Goal: Transaction & Acquisition: Purchase product/service

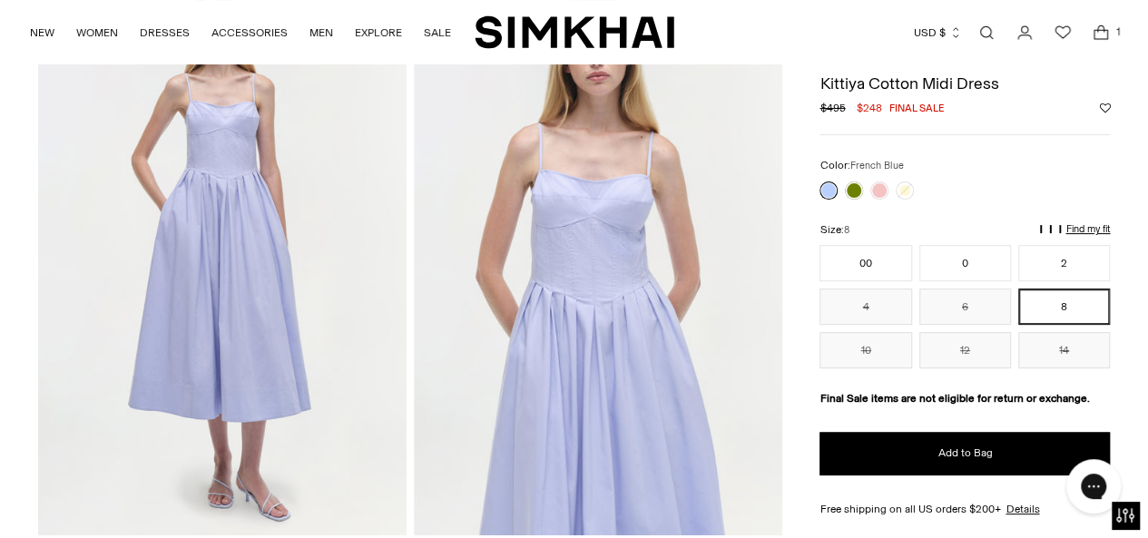
scroll to position [123, 0]
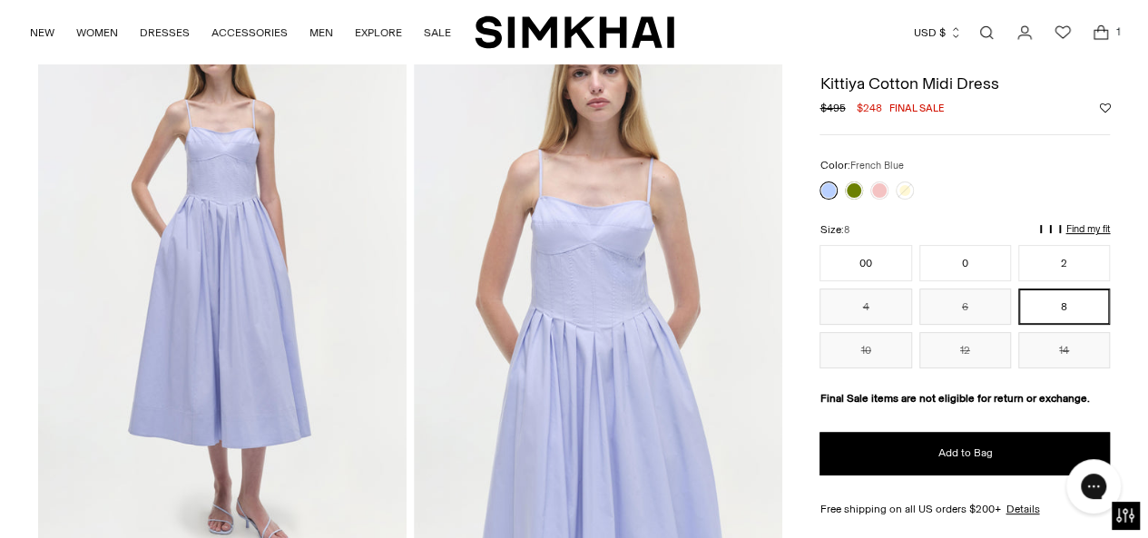
click at [591, 255] on img at bounding box center [598, 285] width 369 height 553
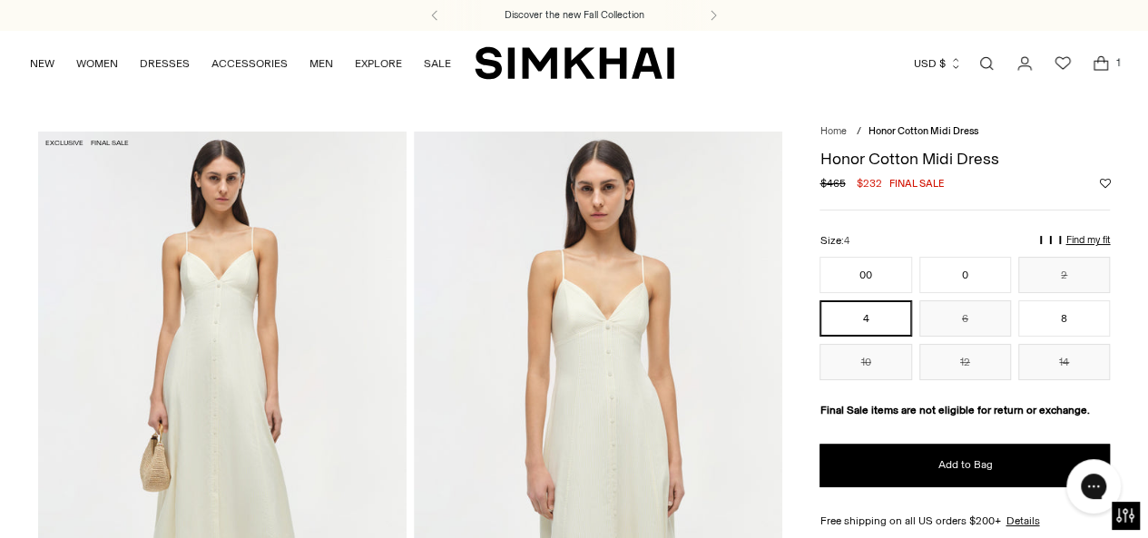
click at [991, 64] on link "Open search modal" at bounding box center [987, 63] width 36 height 36
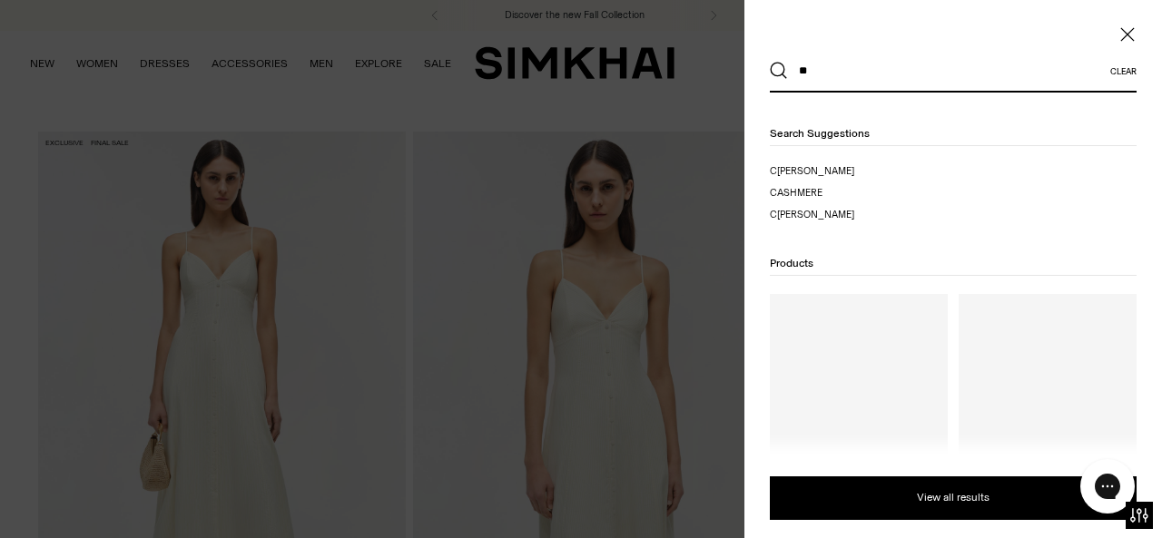
type input "*"
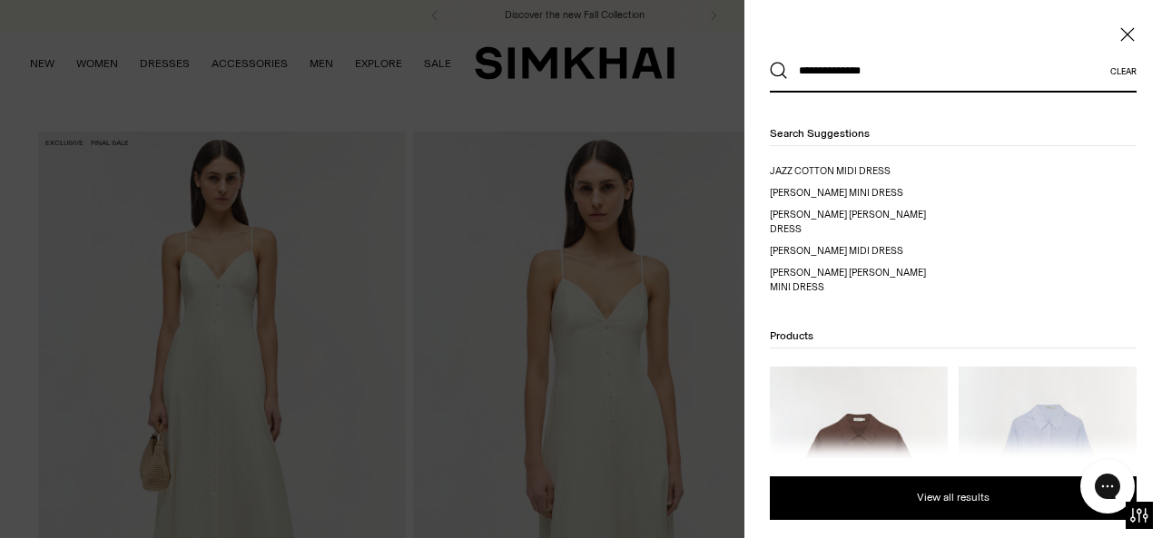
type input "**********"
click button "Search"
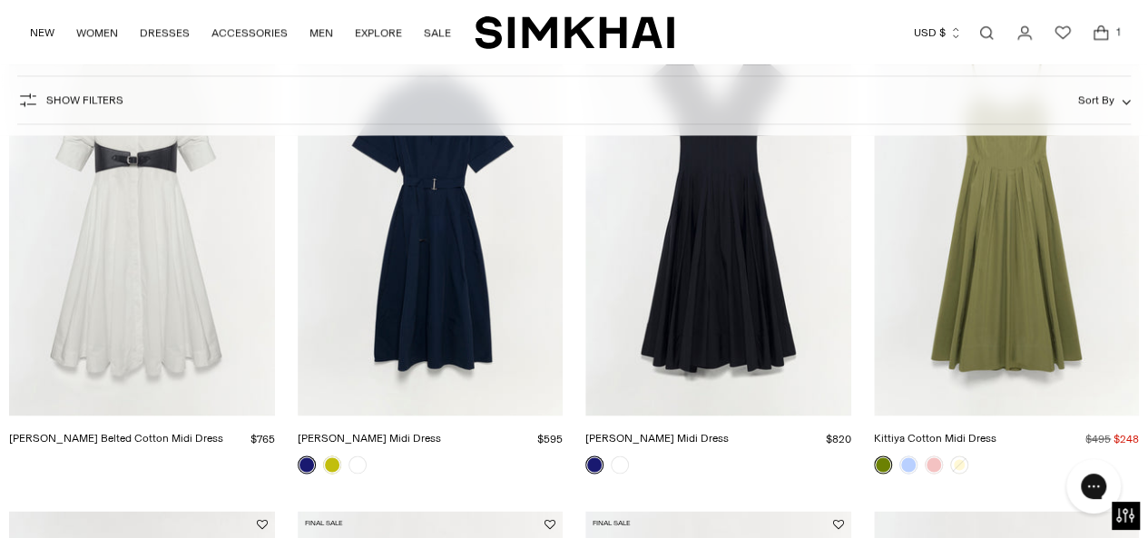
scroll to position [1306, 0]
click at [989, 33] on link "Open search modal" at bounding box center [987, 33] width 36 height 36
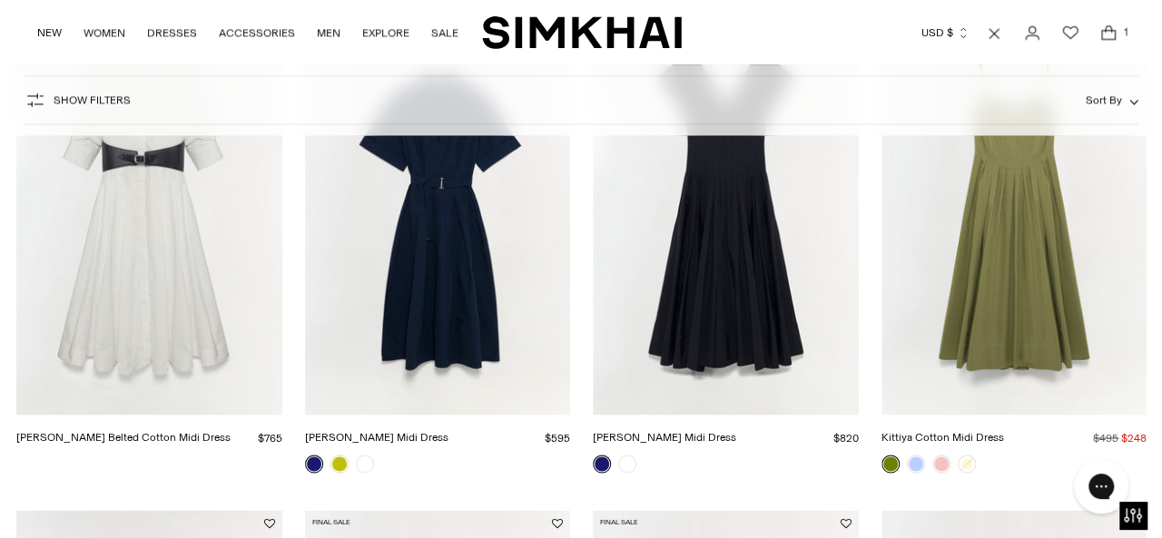
scroll to position [0, 0]
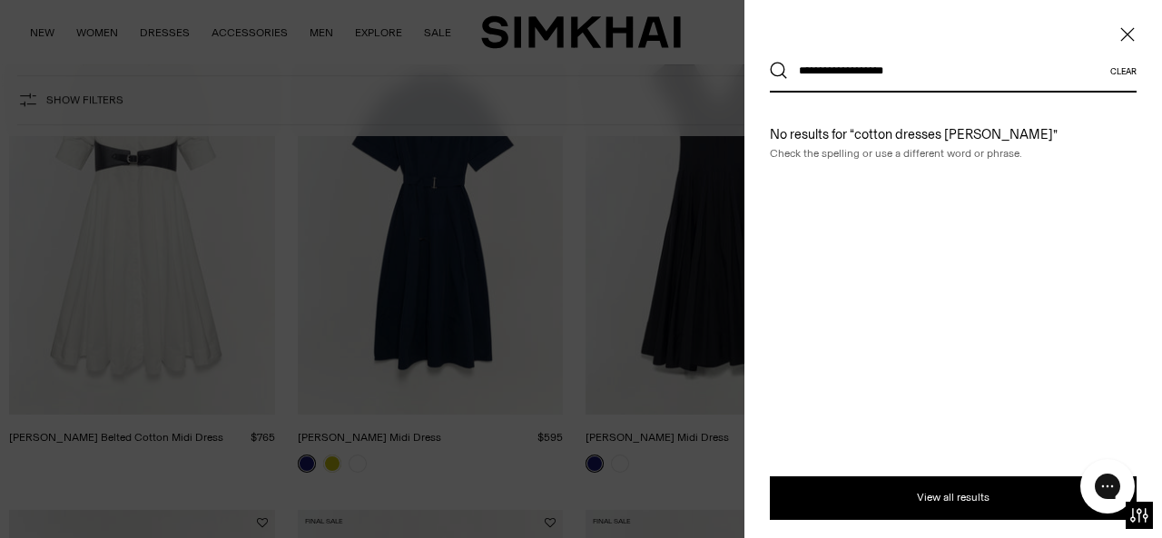
type input "**********"
click at [770, 62] on button "Search" at bounding box center [779, 71] width 18 height 18
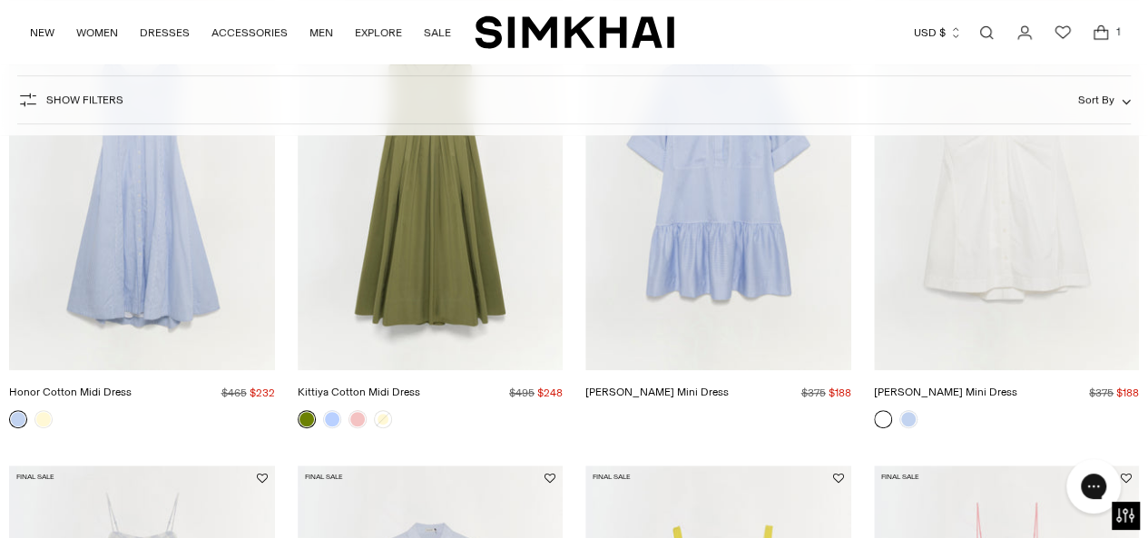
scroll to position [375, 0]
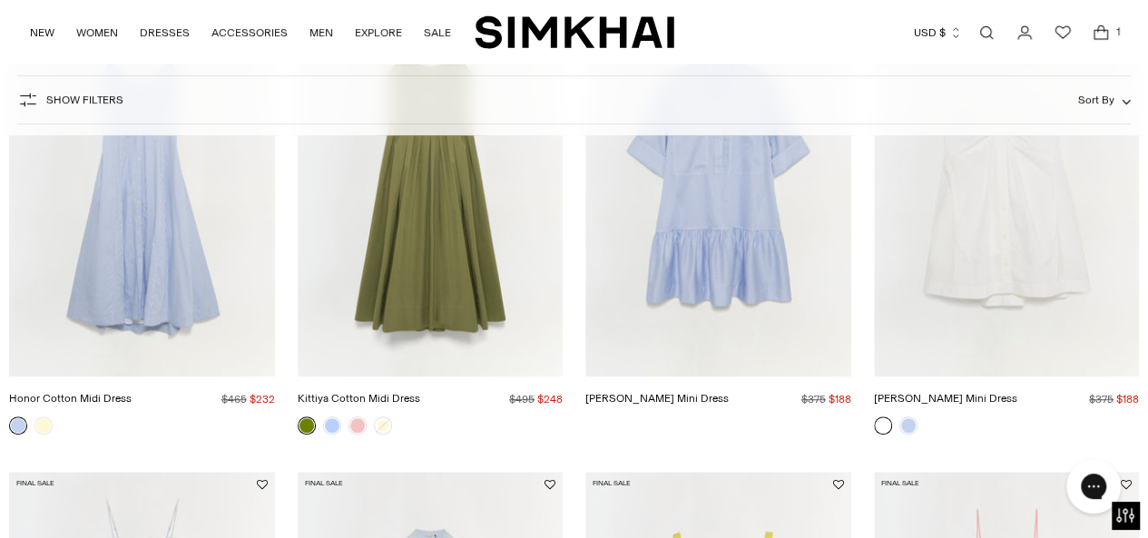
click at [0, 0] on img "Honor Cotton Midi Dress" at bounding box center [0, 0] width 0 height 0
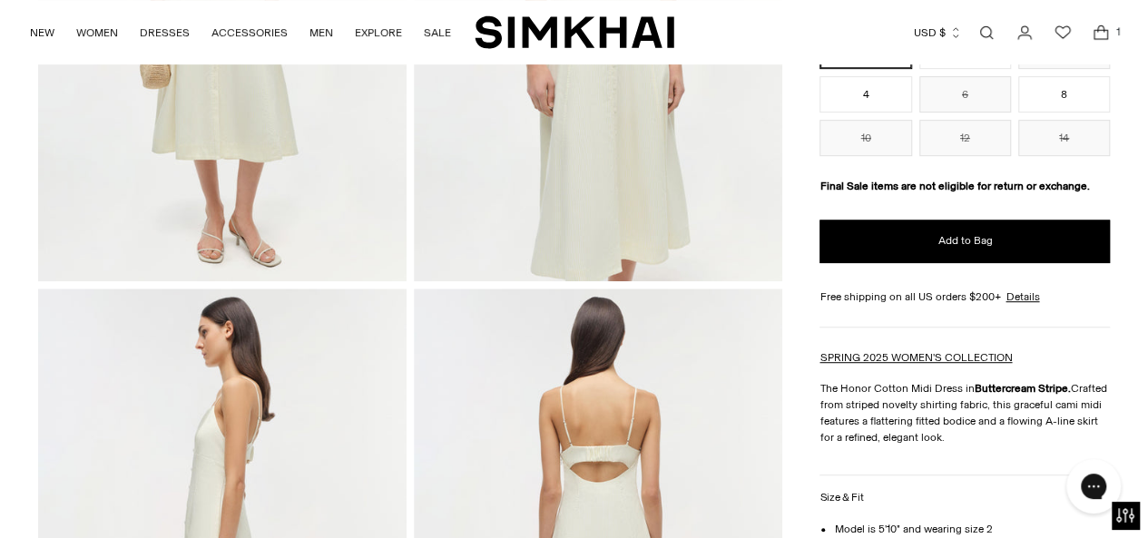
scroll to position [130, 0]
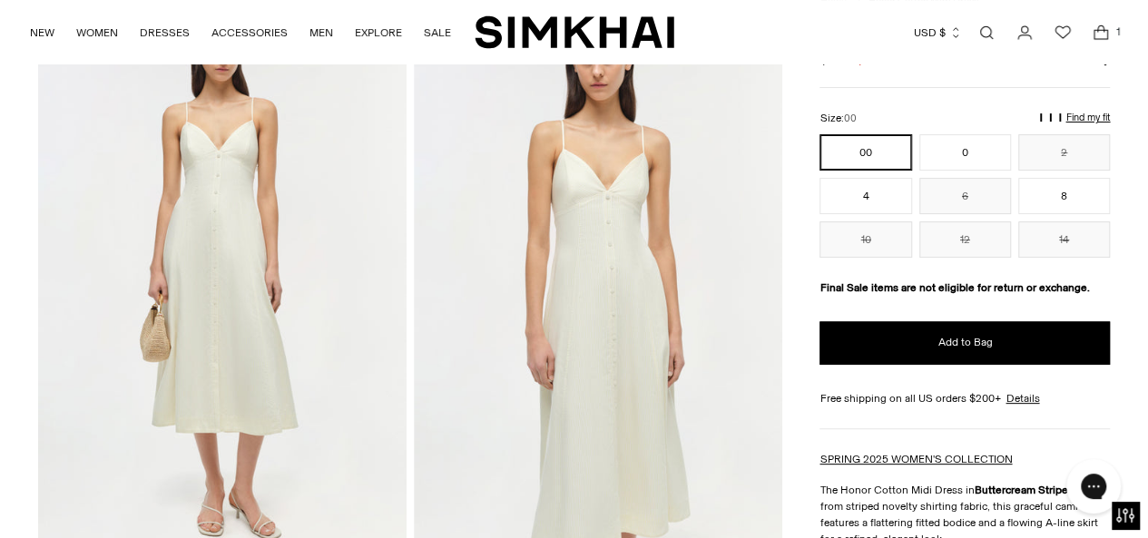
click at [636, 186] on img at bounding box center [598, 278] width 369 height 553
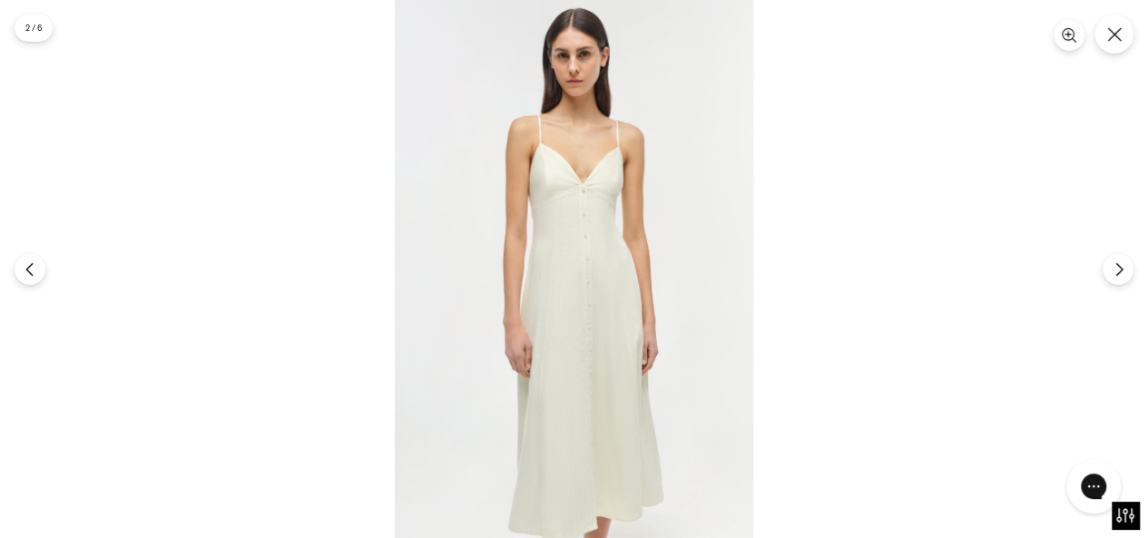
click at [595, 199] on img at bounding box center [574, 269] width 359 height 538
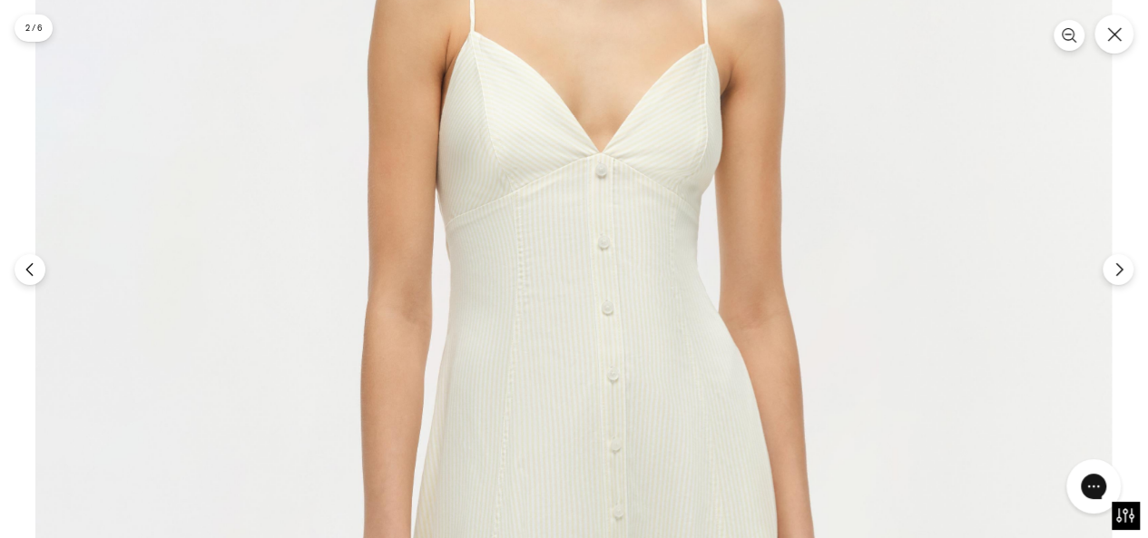
click at [595, 199] on img at bounding box center [573, 409] width 1077 height 1615
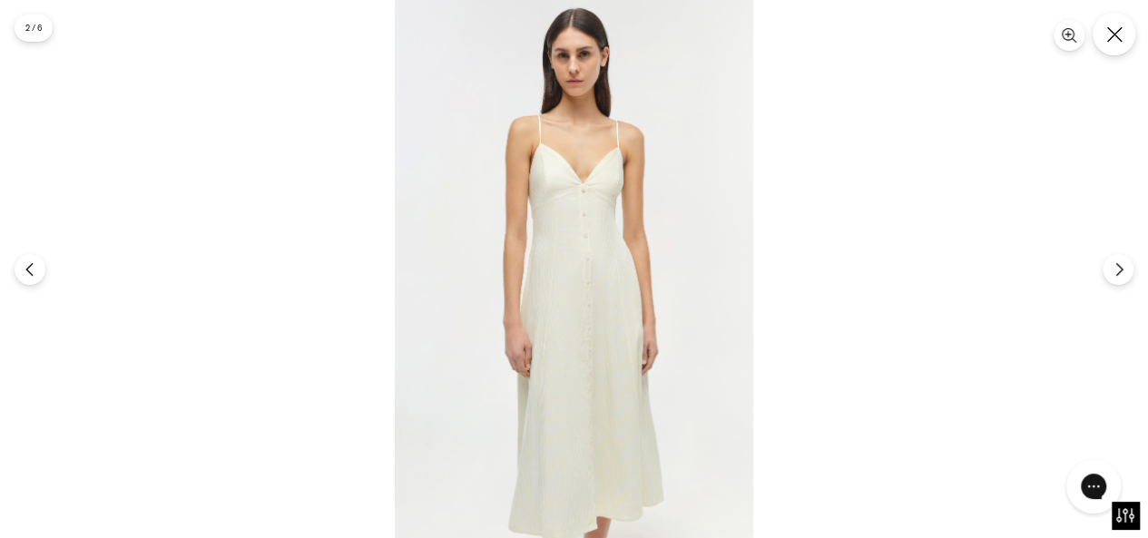
click at [1126, 24] on button "Close" at bounding box center [1114, 34] width 43 height 43
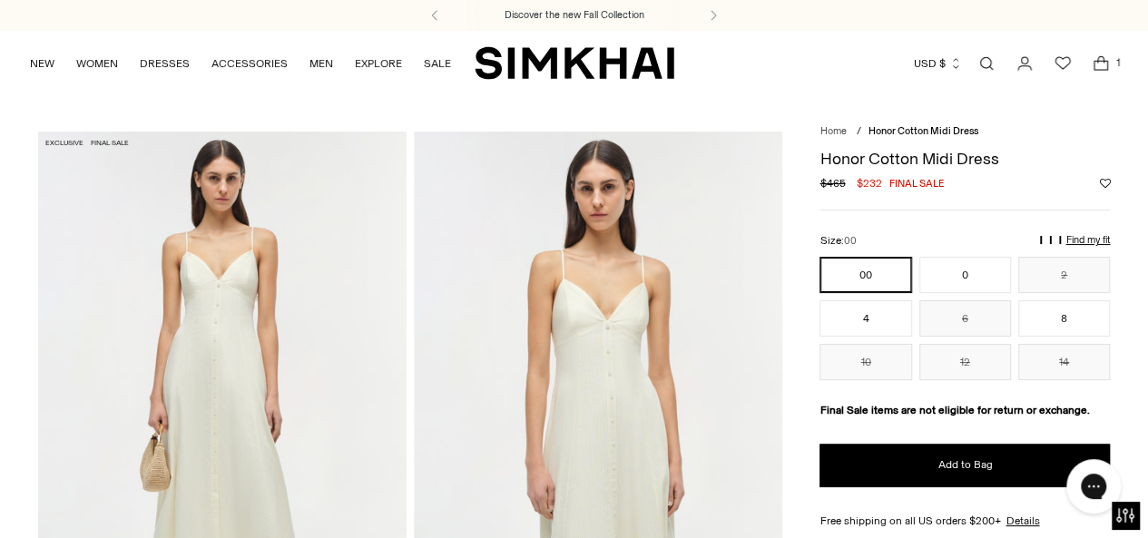
scroll to position [2, 0]
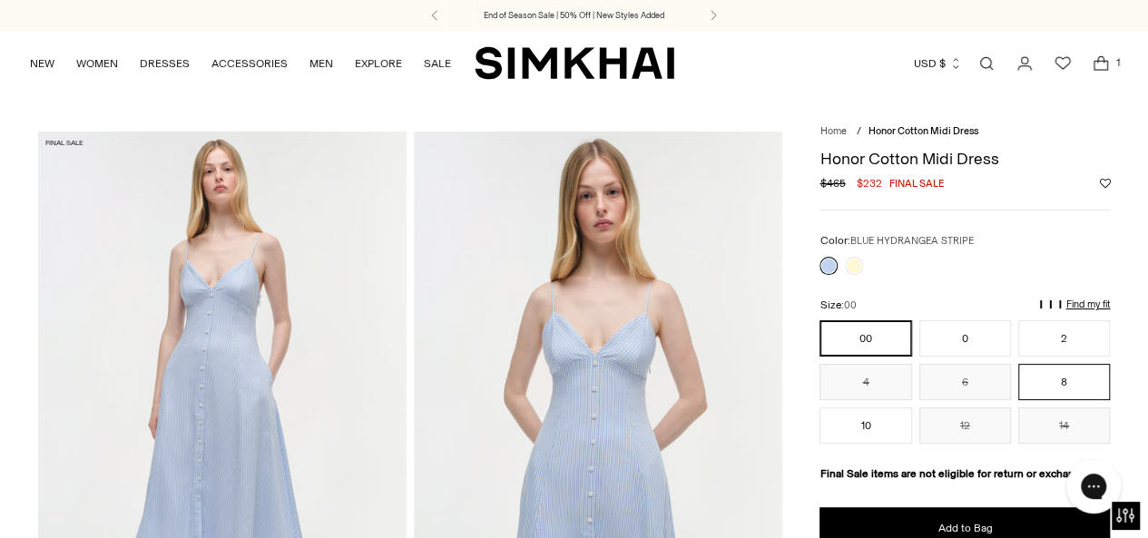
click at [1073, 386] on button "8" at bounding box center [1064, 382] width 92 height 36
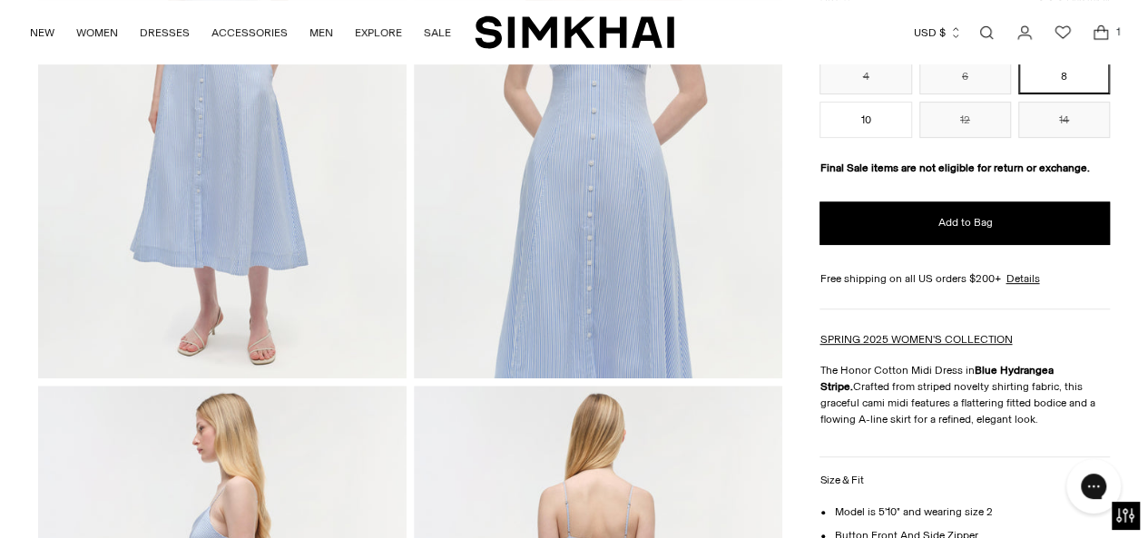
scroll to position [241, 0]
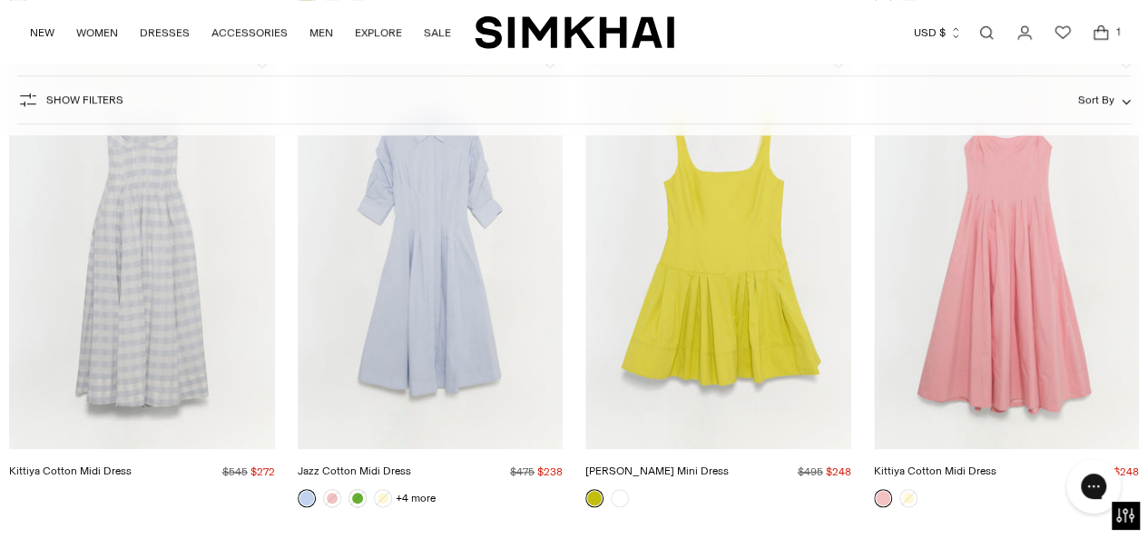
scroll to position [797, 0]
click at [0, 0] on img "Kittiya Cotton Midi Dress" at bounding box center [0, 0] width 0 height 0
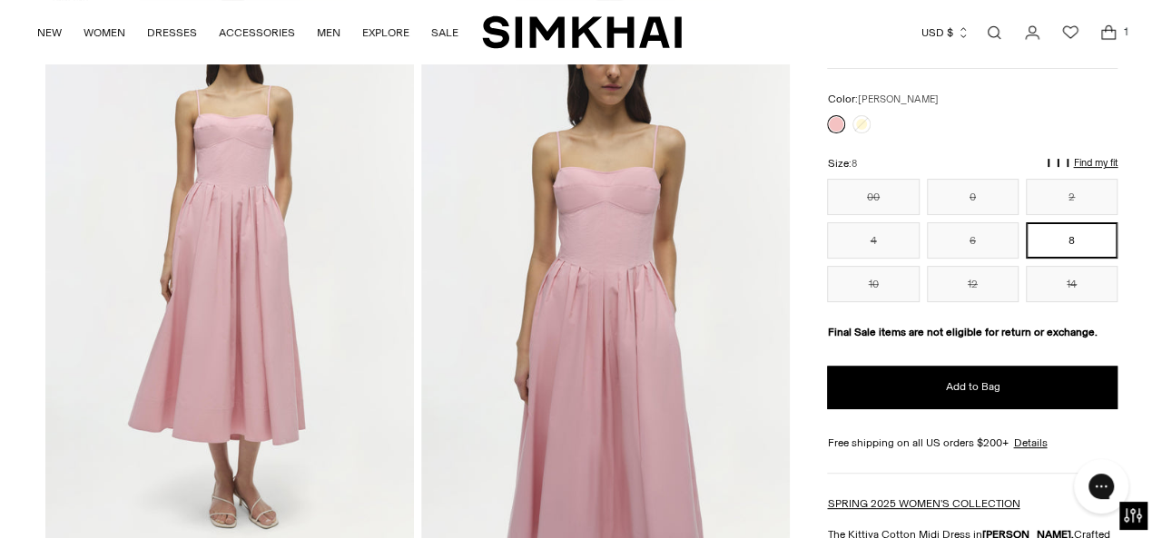
scroll to position [143, 0]
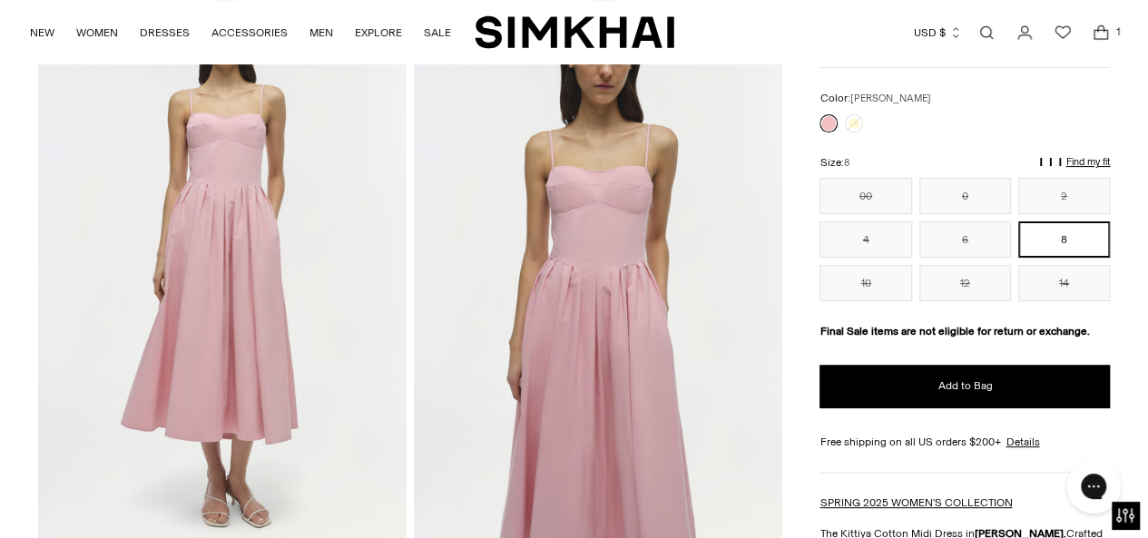
click at [581, 224] on img at bounding box center [598, 265] width 369 height 553
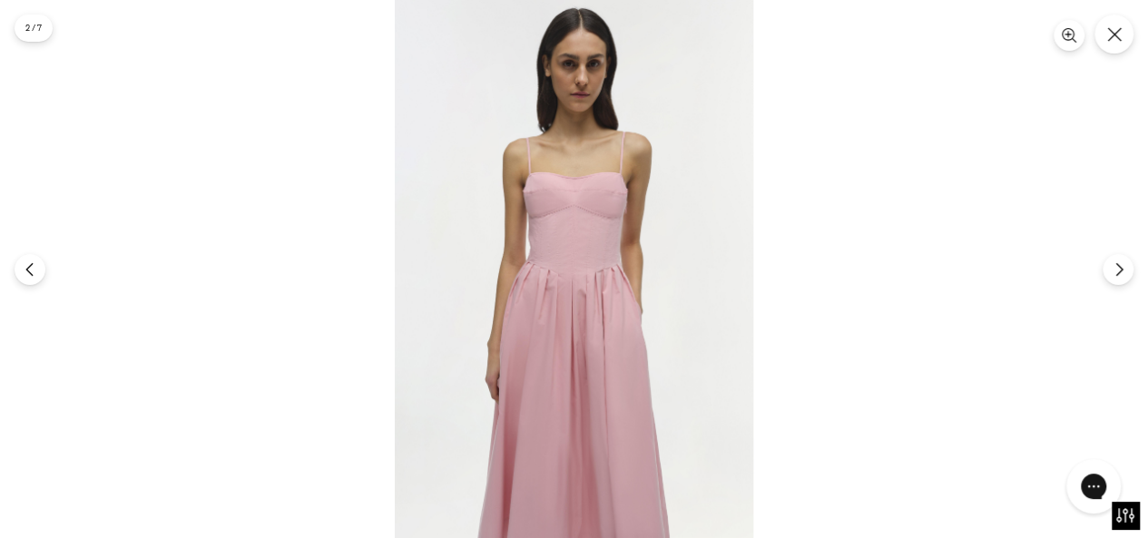
click at [565, 241] on img at bounding box center [574, 269] width 359 height 538
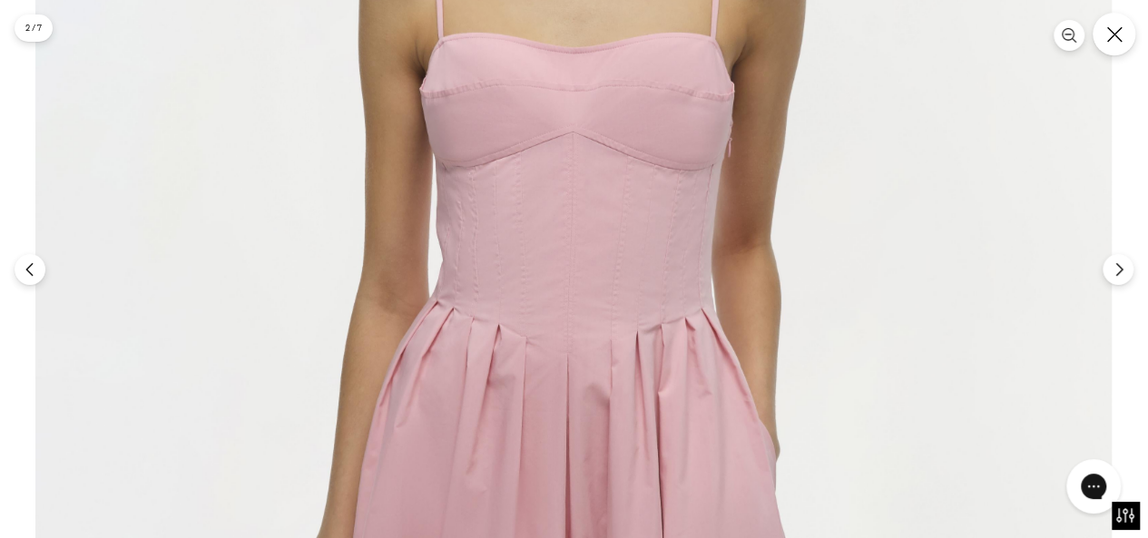
click at [1119, 39] on icon "Close" at bounding box center [1113, 33] width 15 height 15
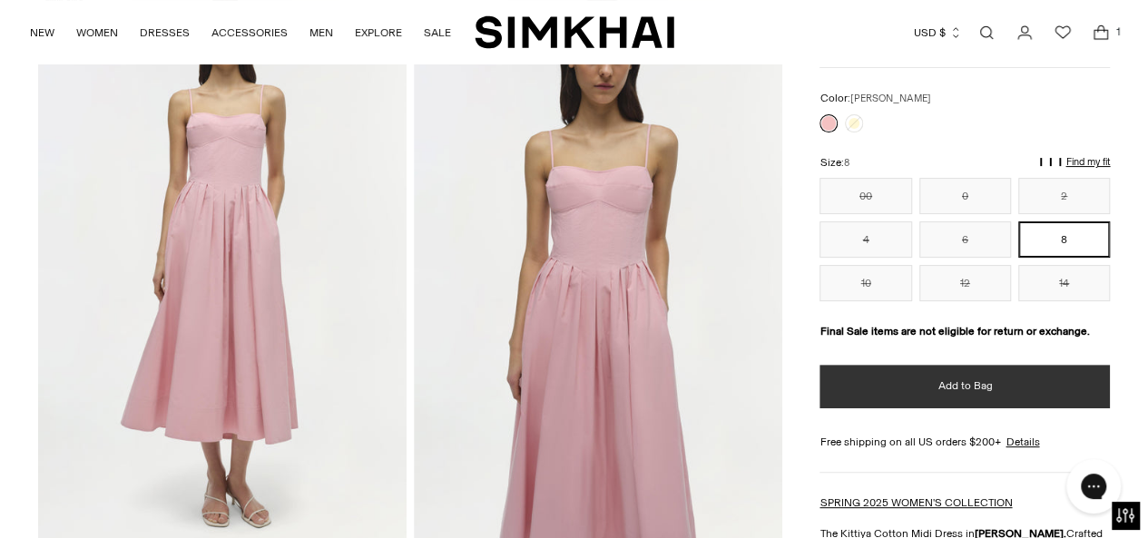
click at [931, 393] on button "Add to Bag" at bounding box center [965, 387] width 290 height 44
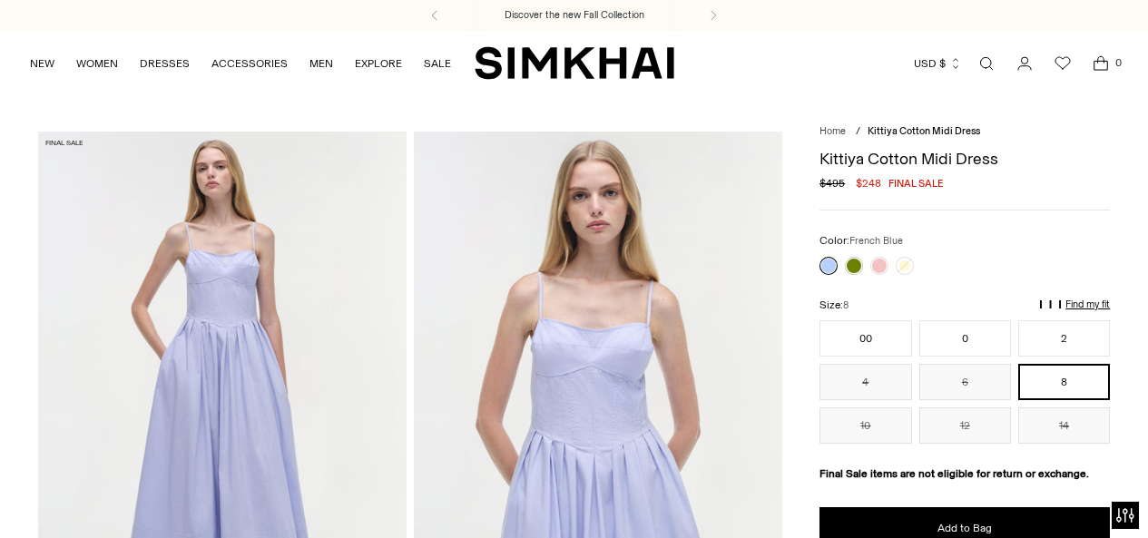
scroll to position [123, 0]
